Goal: Entertainment & Leisure: Browse casually

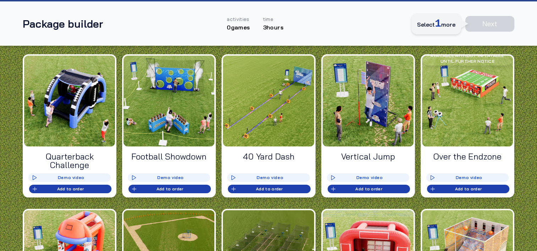
scroll to position [64, 0]
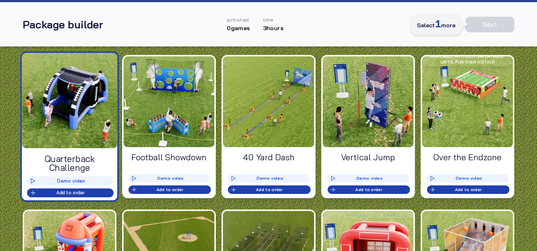
click at [53, 100] on icon at bounding box center [50, 104] width 10 height 10
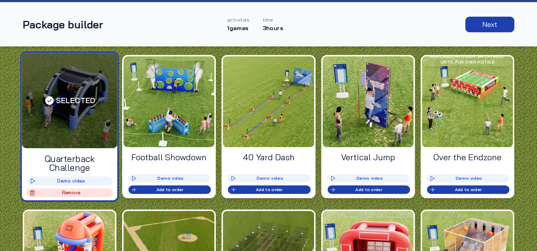
click at [89, 110] on div "Selected" at bounding box center [69, 100] width 95 height 95
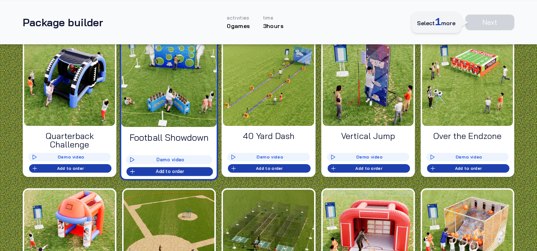
scroll to position [79, 0]
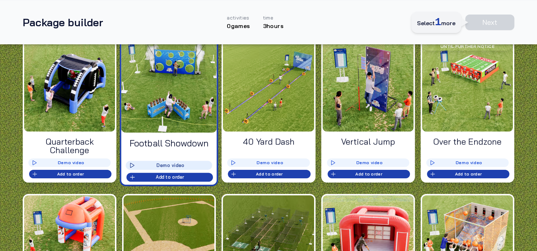
click at [181, 162] on button "Demo video _" at bounding box center [169, 165] width 87 height 9
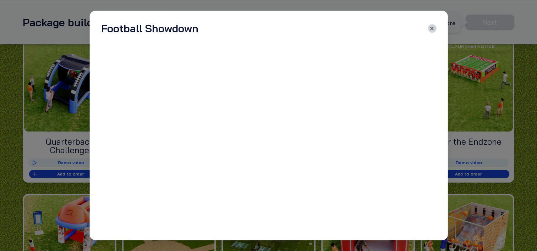
click at [429, 29] on icon "button" at bounding box center [431, 28] width 5 height 5
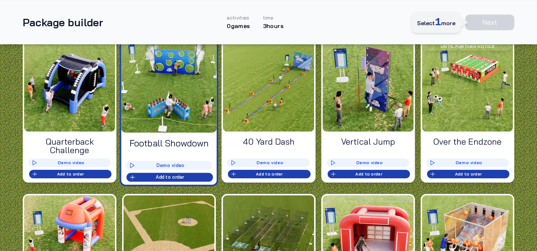
scroll to position [105, 0]
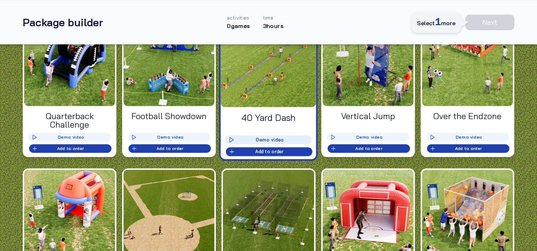
click at [251, 138] on button "Demo video _" at bounding box center [268, 140] width 87 height 9
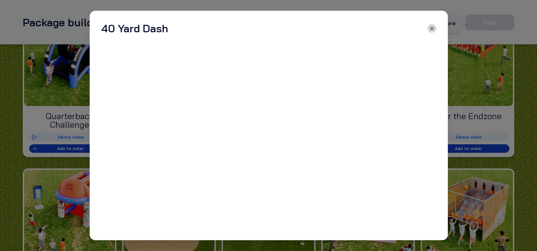
drag, startPoint x: 440, startPoint y: 26, endPoint x: 433, endPoint y: 28, distance: 7.3
click at [433, 28] on p-4 "40 Yard Dash Video coming soon!" at bounding box center [268, 125] width 358 height 229
click at [433, 28] on icon "button" at bounding box center [431, 28] width 5 height 5
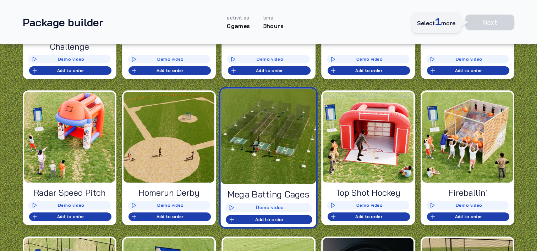
scroll to position [188, 0]
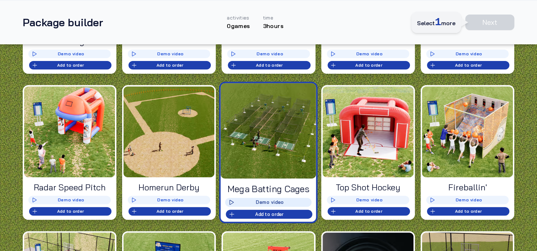
click at [270, 200] on button "Demo video _" at bounding box center [268, 202] width 87 height 9
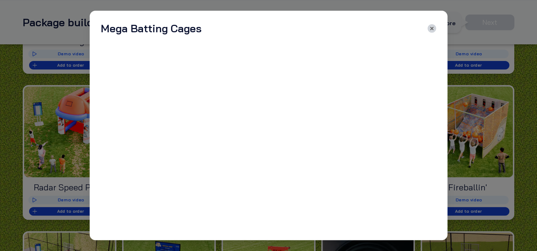
click at [430, 30] on icon "button" at bounding box center [431, 28] width 5 height 5
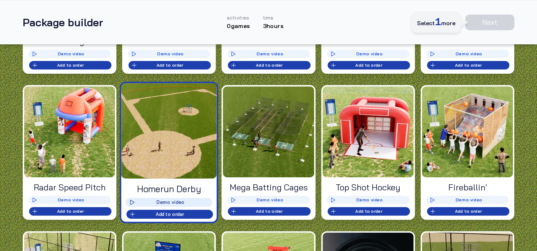
click at [170, 201] on button "Demo video _" at bounding box center [169, 202] width 87 height 9
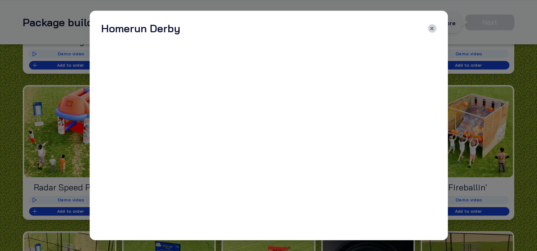
click at [431, 27] on icon "button" at bounding box center [431, 28] width 5 height 5
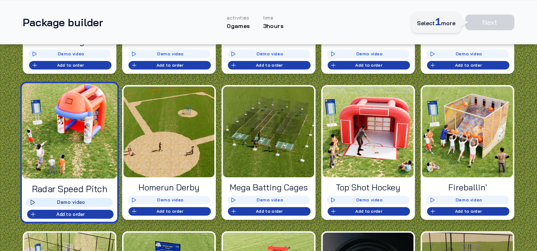
click at [66, 201] on button "Demo video _" at bounding box center [69, 202] width 87 height 9
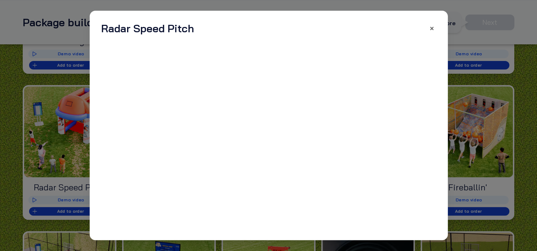
click at [427, 29] on div "Radar Speed Pitch" at bounding box center [268, 28] width 335 height 13
click at [430, 28] on icon "button" at bounding box center [431, 28] width 5 height 5
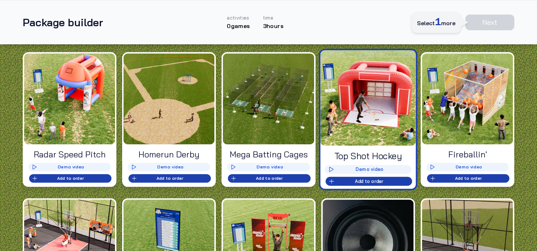
scroll to position [223, 0]
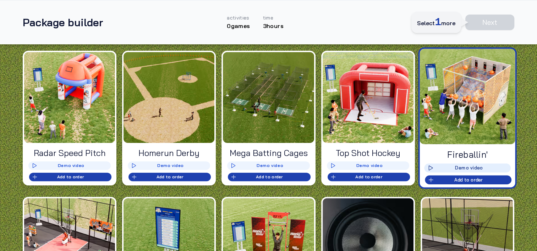
click at [451, 168] on button "Demo video _" at bounding box center [467, 168] width 87 height 9
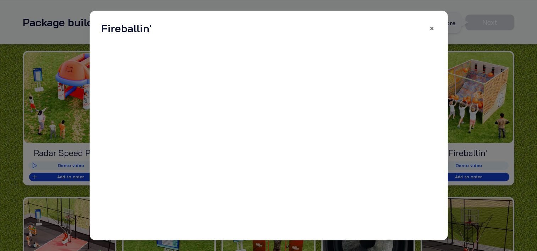
click at [427, 27] on div "Fireballin'" at bounding box center [268, 28] width 335 height 13
click at [428, 27] on button "button" at bounding box center [431, 28] width 9 height 9
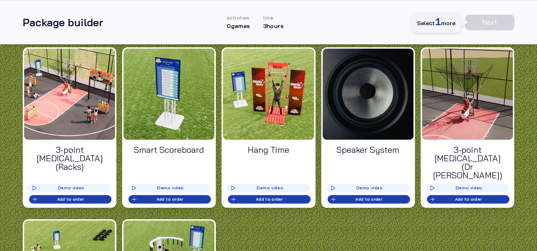
scroll to position [380, 0]
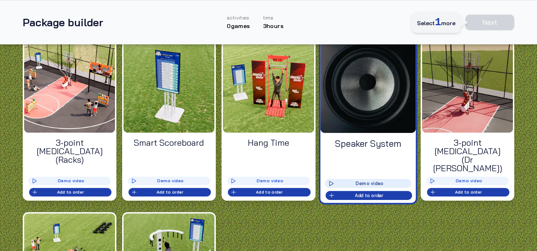
click at [345, 179] on button "Demo video _" at bounding box center [368, 183] width 87 height 9
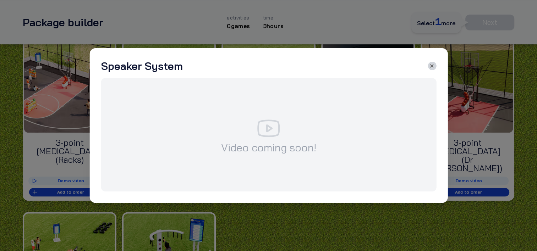
click at [432, 62] on button "button" at bounding box center [431, 66] width 9 height 9
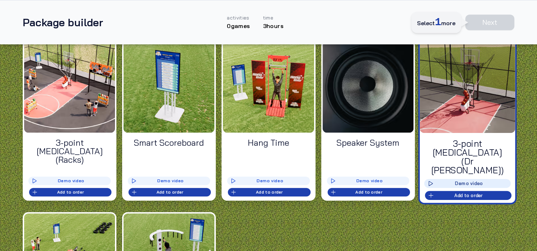
click at [466, 179] on button "Demo video _" at bounding box center [467, 183] width 87 height 9
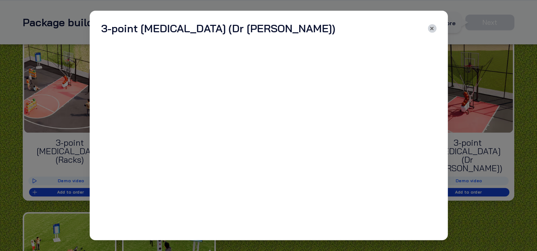
click at [431, 27] on icon "button" at bounding box center [431, 28] width 5 height 5
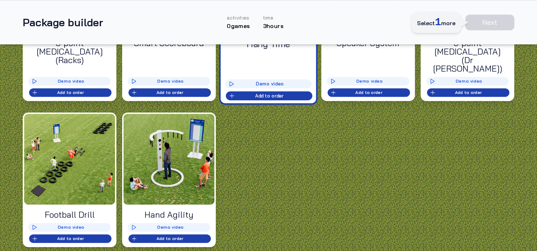
scroll to position [481, 0]
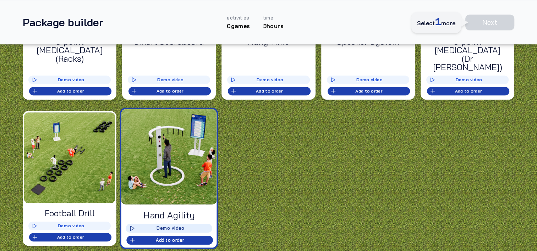
click at [168, 224] on button "Demo video _" at bounding box center [169, 228] width 87 height 9
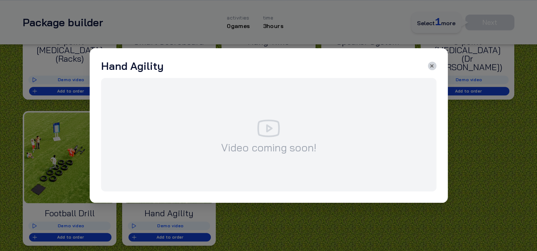
click at [430, 67] on icon "button" at bounding box center [431, 65] width 5 height 5
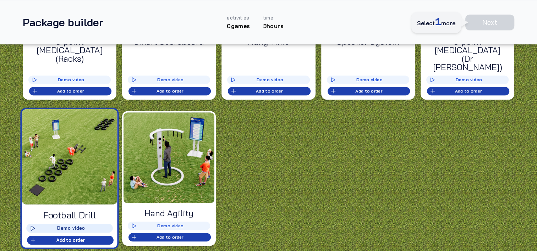
click at [81, 224] on button "Demo video _" at bounding box center [69, 228] width 87 height 9
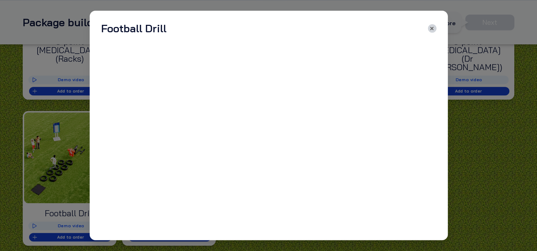
click at [432, 29] on line "button" at bounding box center [431, 28] width 2 height 2
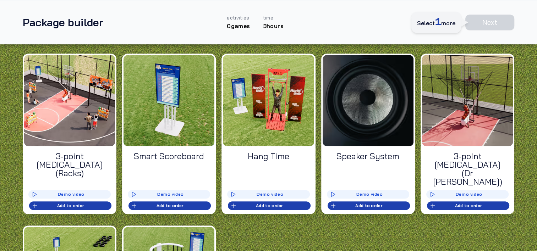
scroll to position [356, 0]
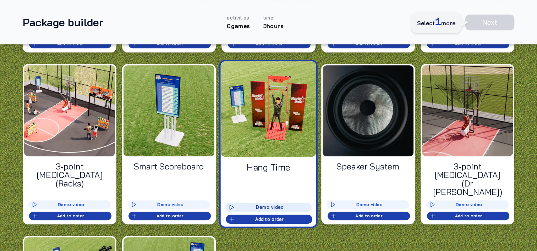
click at [270, 203] on button "Demo video _" at bounding box center [268, 207] width 87 height 9
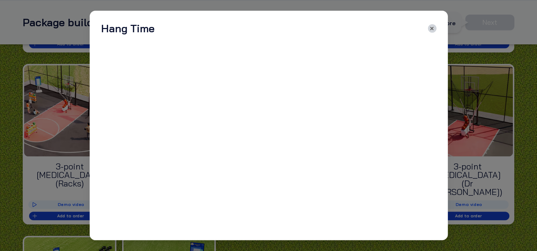
click at [430, 29] on line "button" at bounding box center [431, 28] width 2 height 2
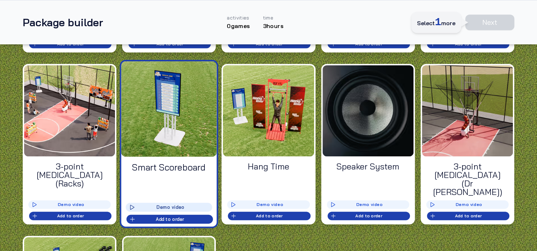
click at [170, 203] on button "Demo video _" at bounding box center [169, 207] width 87 height 9
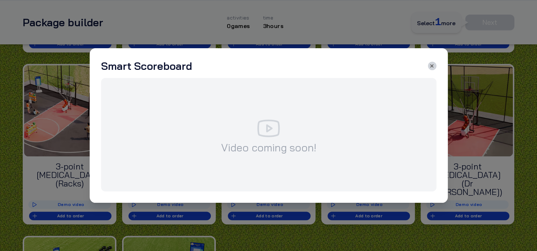
click at [430, 65] on line "button" at bounding box center [431, 66] width 2 height 2
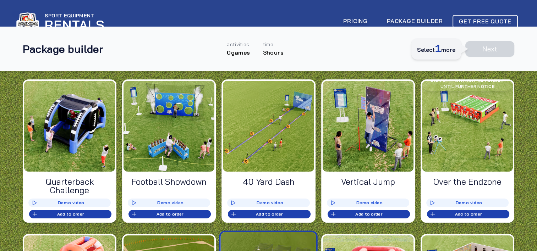
scroll to position [38, 0]
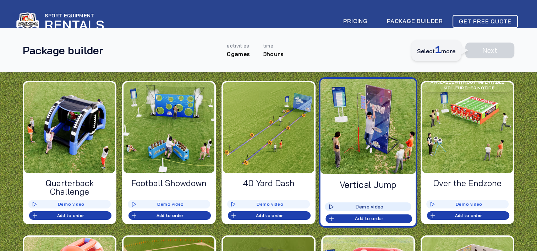
click at [354, 207] on button "Demo video _" at bounding box center [368, 207] width 87 height 9
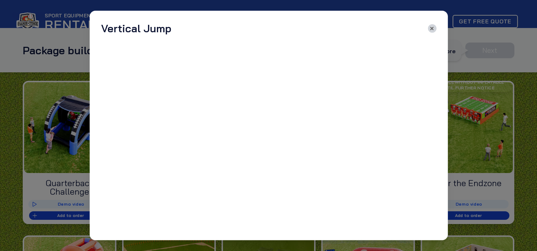
click at [428, 29] on button "button" at bounding box center [431, 28] width 9 height 9
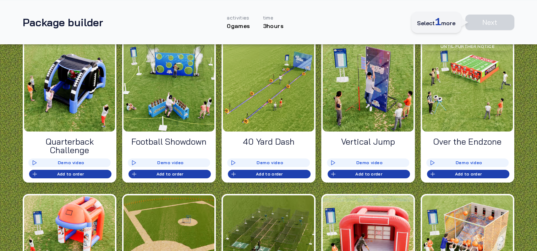
scroll to position [79, 0]
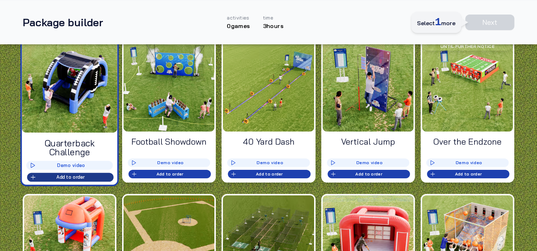
click at [75, 173] on button "Remove _ Add to order _" at bounding box center [70, 177] width 87 height 9
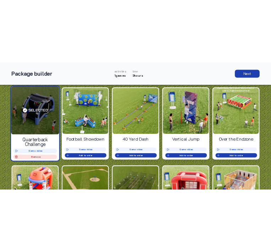
scroll to position [72, 0]
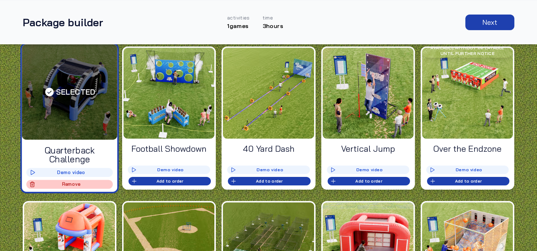
click at [79, 184] on span "Remove _" at bounding box center [69, 185] width 81 height 6
